Goal: Task Accomplishment & Management: Manage account settings

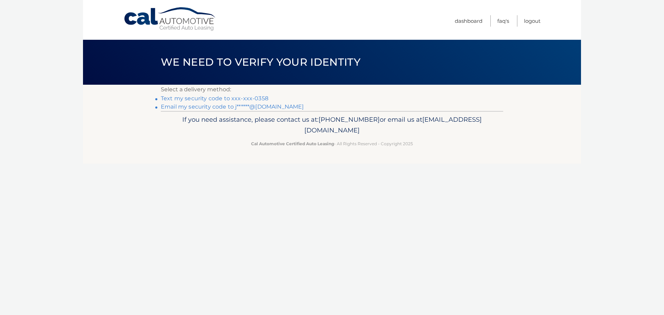
click at [238, 99] on link "Text my security code to xxx-xxx-0358" at bounding box center [215, 98] width 108 height 7
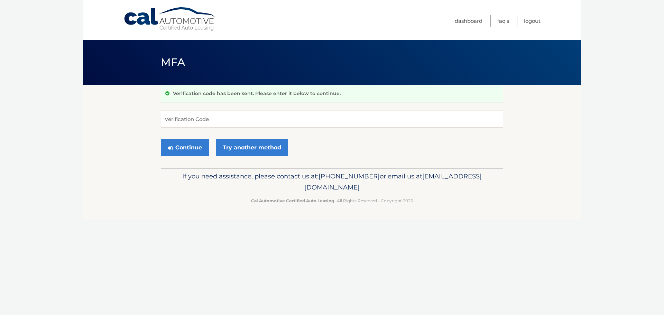
click at [221, 117] on input "Verification Code" at bounding box center [332, 119] width 343 height 17
type input "557912"
click at [161, 139] on button "Continue" at bounding box center [185, 147] width 48 height 17
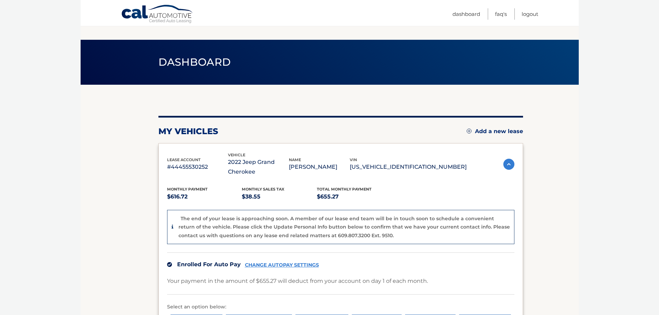
scroll to position [81, 0]
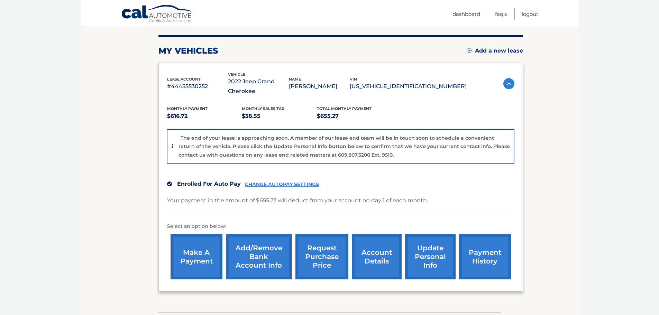
click at [301, 184] on link "CHANGE AUTOPAY SETTINGS" at bounding box center [282, 185] width 74 height 6
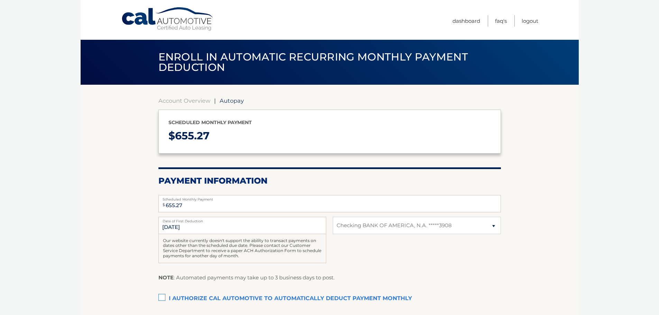
select select "MjI1MjdlOTctZDM2MC00Y2VlLWIyMWMtNTZjOTIwNmJhYzcz"
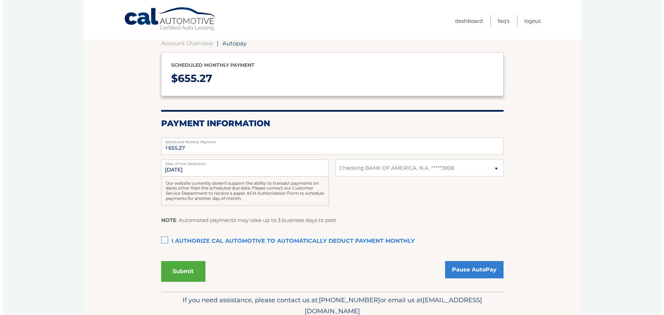
scroll to position [81, 0]
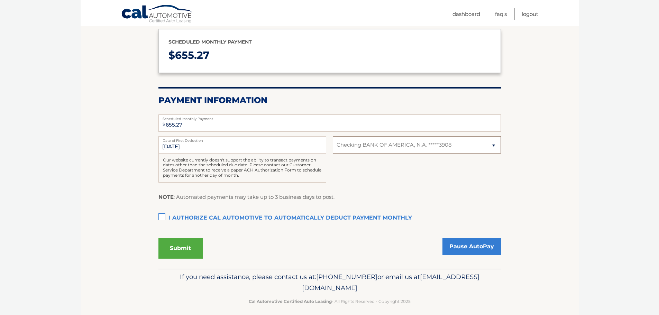
click at [379, 148] on select "Select Bank Account Checking BANK OF AMERICA, N.A. *****3908" at bounding box center [417, 144] width 168 height 17
click at [543, 117] on section "Account Overview | Autopay Scheduled monthly payment $ 655.27 Payment Informati…" at bounding box center [330, 136] width 498 height 265
click at [473, 251] on link "Pause AutoPay" at bounding box center [472, 246] width 58 height 17
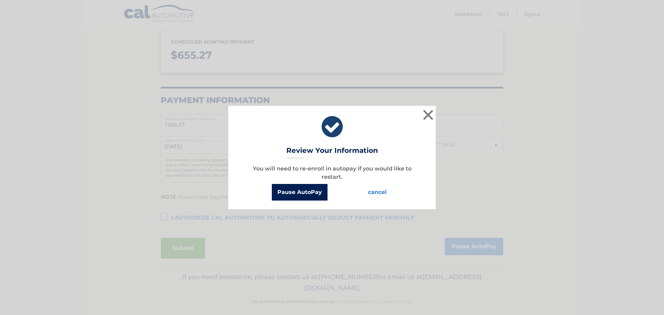
click at [312, 190] on button "Pause AutoPay" at bounding box center [300, 192] width 56 height 17
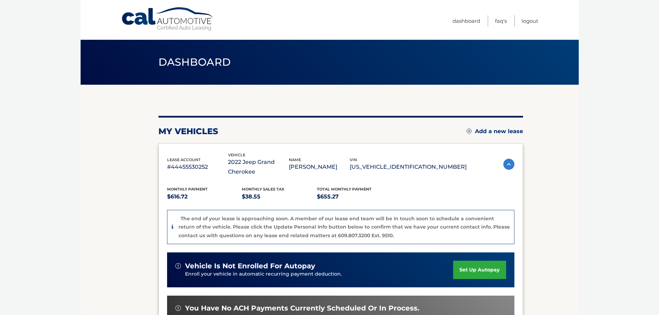
click at [510, 162] on img at bounding box center [509, 164] width 11 height 11
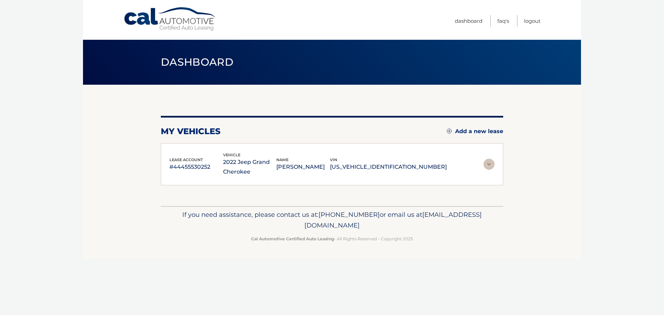
click at [491, 163] on img at bounding box center [489, 164] width 11 height 11
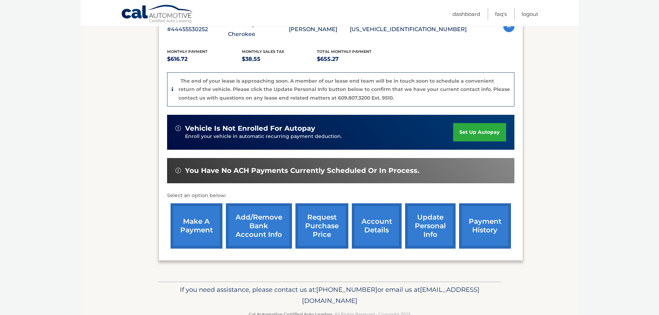
scroll to position [157, 0]
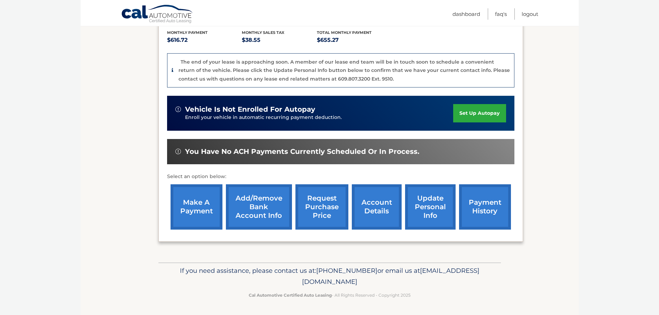
click at [392, 205] on link "account details" at bounding box center [377, 206] width 50 height 45
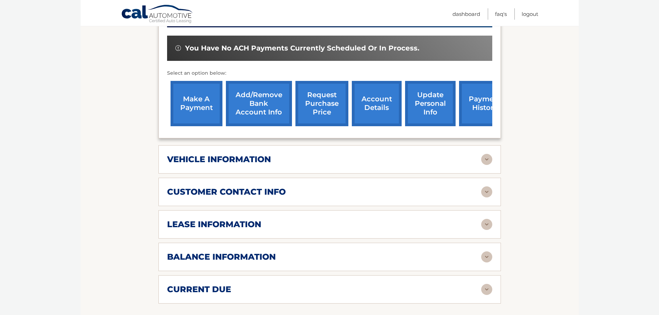
scroll to position [242, 0]
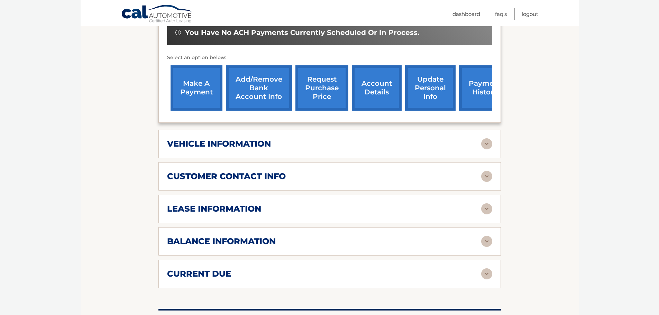
click at [491, 214] on img at bounding box center [486, 208] width 11 height 11
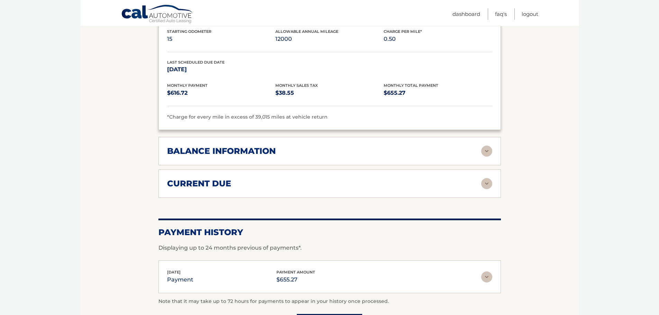
scroll to position [484, 0]
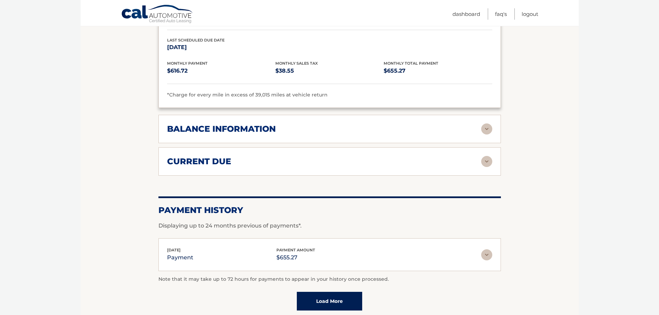
click at [482, 132] on img at bounding box center [486, 129] width 11 height 11
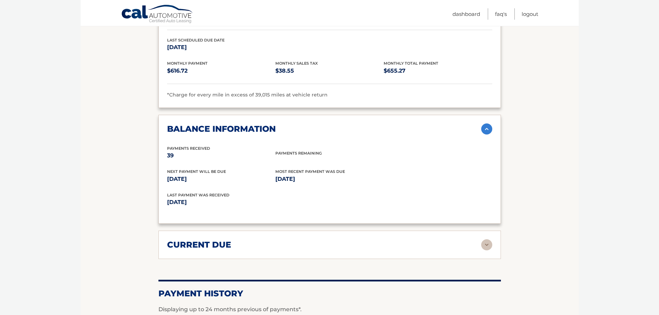
click at [486, 243] on img at bounding box center [486, 244] width 11 height 11
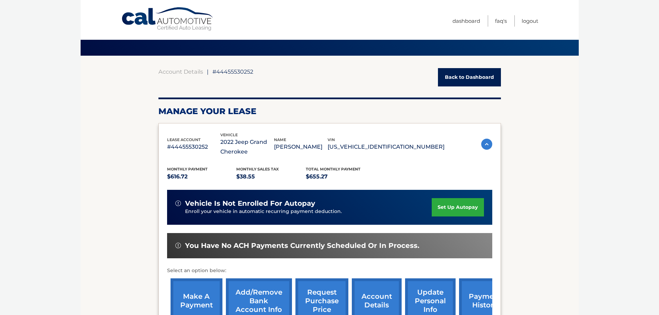
scroll to position [0, 0]
